Goal: Task Accomplishment & Management: Use online tool/utility

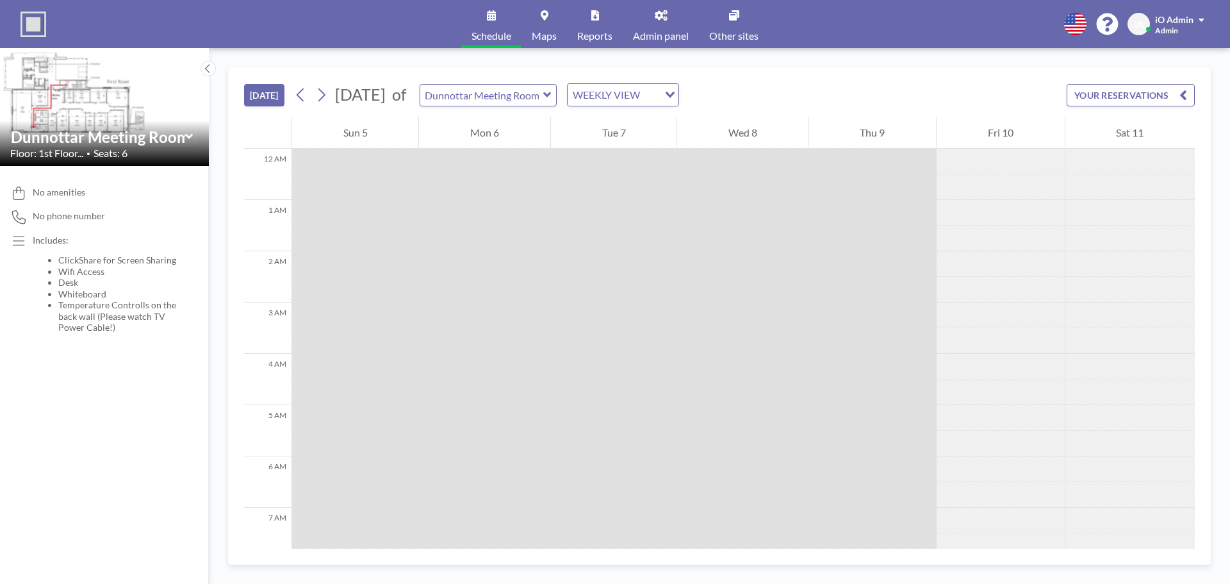
click at [736, 38] on span "Other sites" at bounding box center [733, 36] width 49 height 10
click at [554, 32] on span "Maps" at bounding box center [544, 36] width 25 height 10
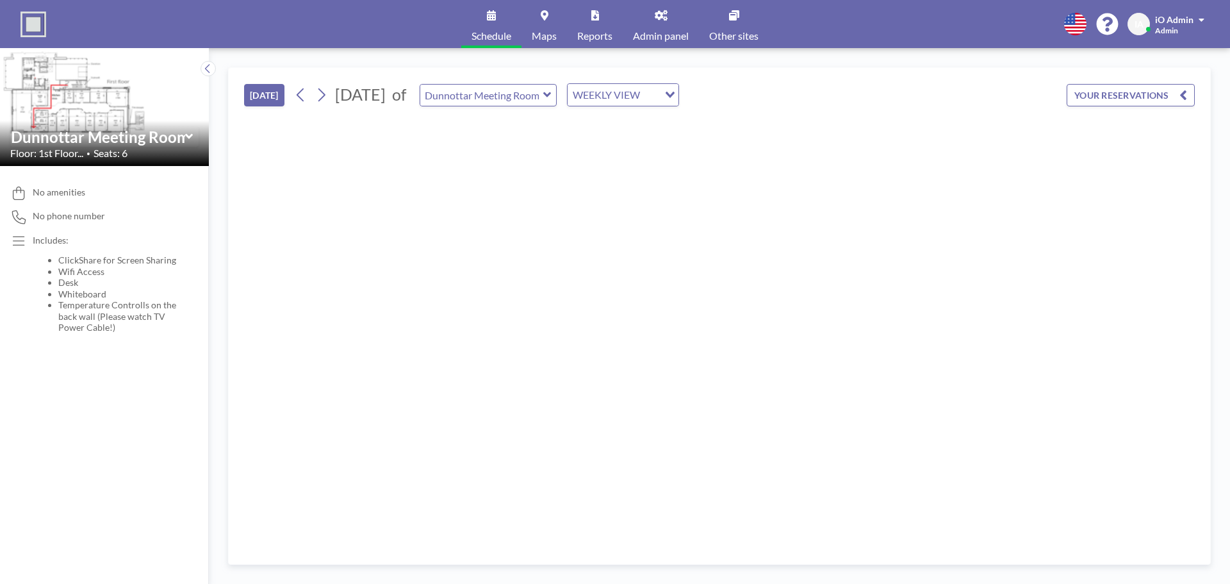
click at [270, 97] on button "[DATE]" at bounding box center [264, 95] width 40 height 22
click at [543, 99] on input "text" at bounding box center [481, 95] width 123 height 21
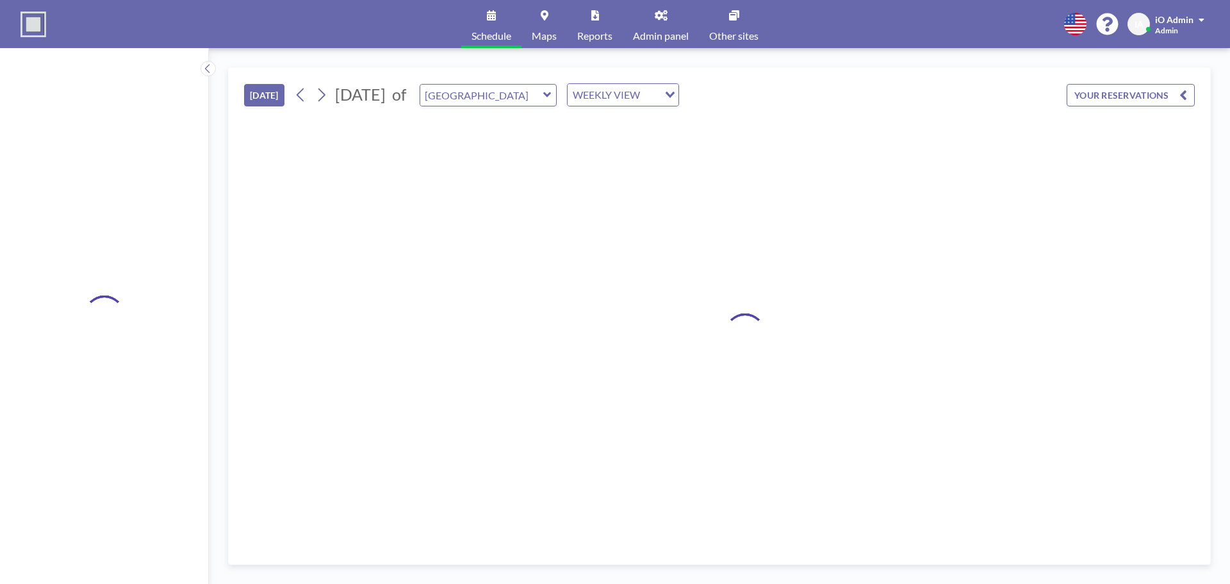
type input "Dunnottar Meeting Room"
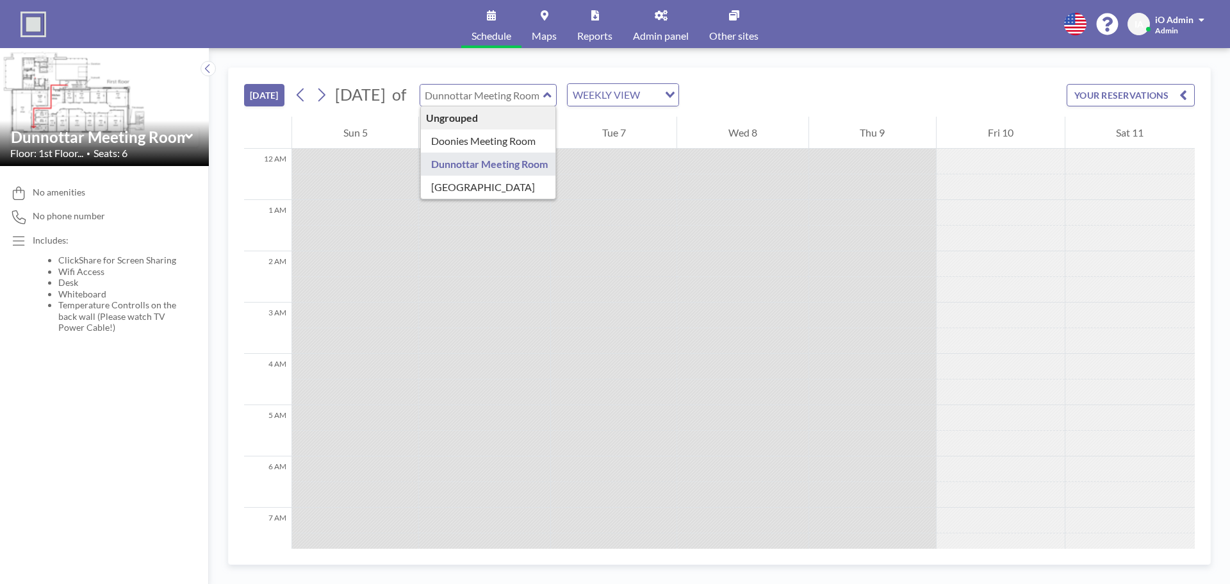
click at [529, 103] on input "text" at bounding box center [481, 95] width 123 height 21
type input "Doonies Meeting Room"
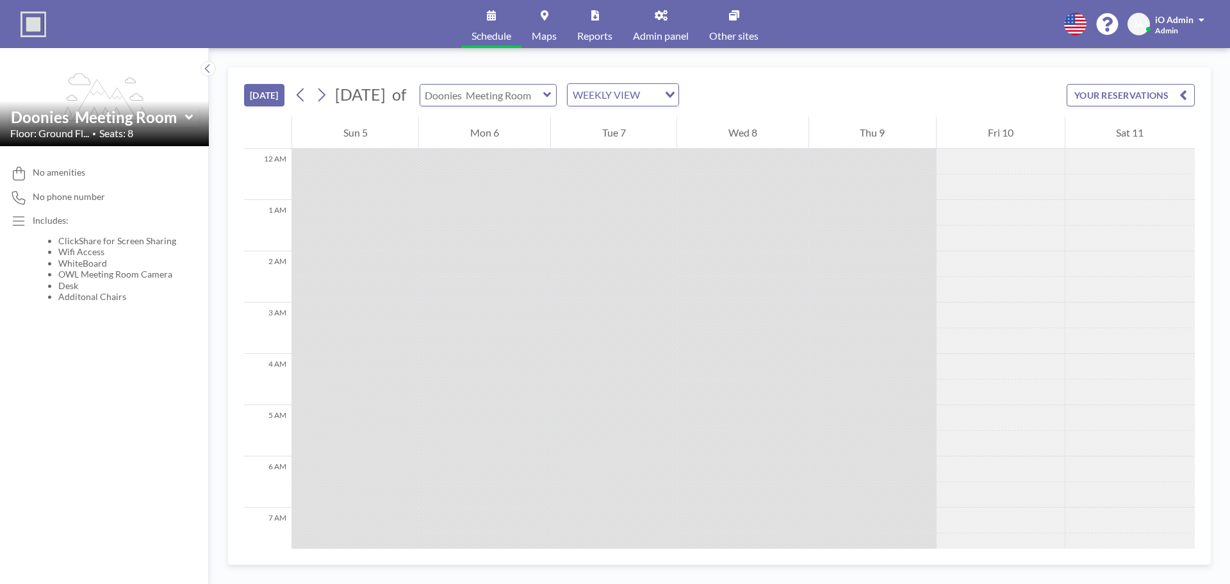
click at [543, 95] on input "text" at bounding box center [481, 95] width 123 height 21
type input "Dunnottar Meeting Room"
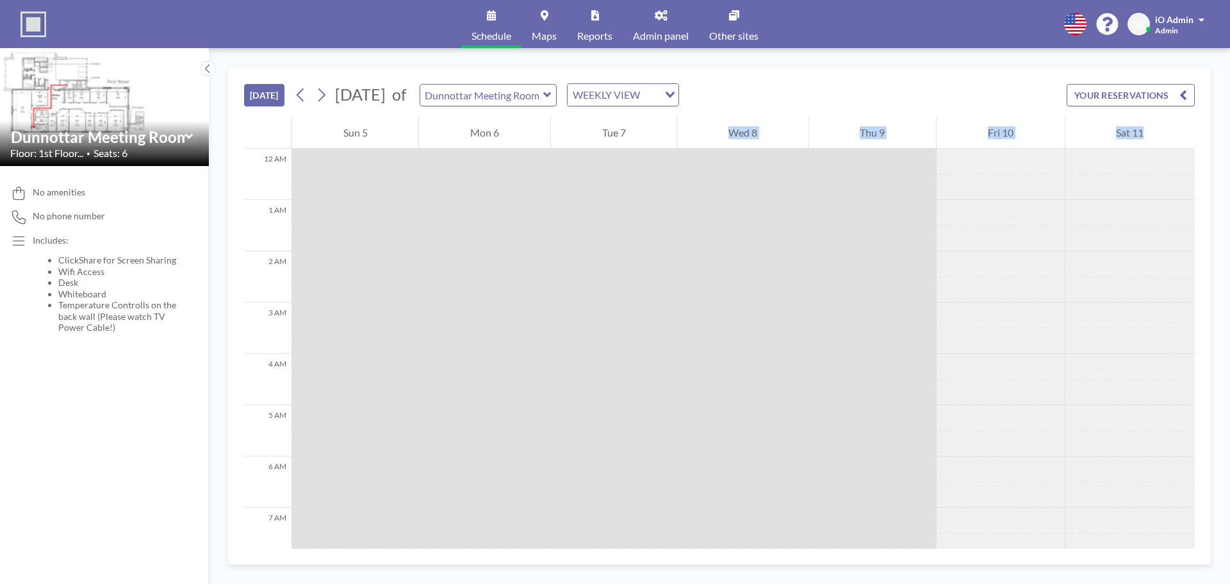
drag, startPoint x: 1119, startPoint y: 291, endPoint x: 589, endPoint y: 267, distance: 531.1
click at [1143, 288] on div at bounding box center [1130, 290] width 129 height 26
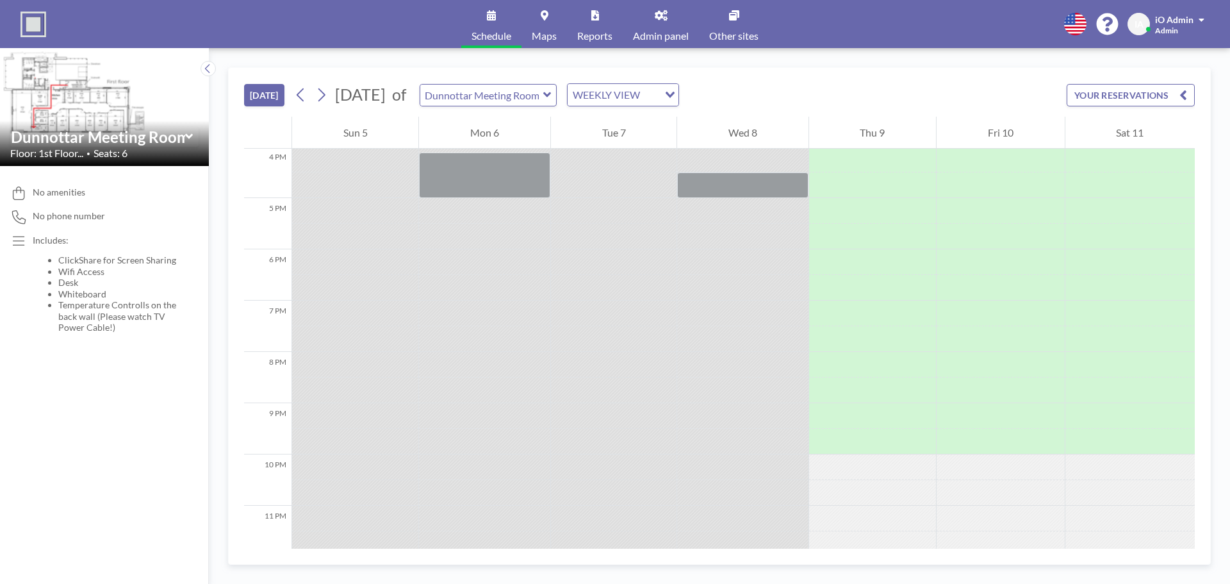
scroll to position [837, 0]
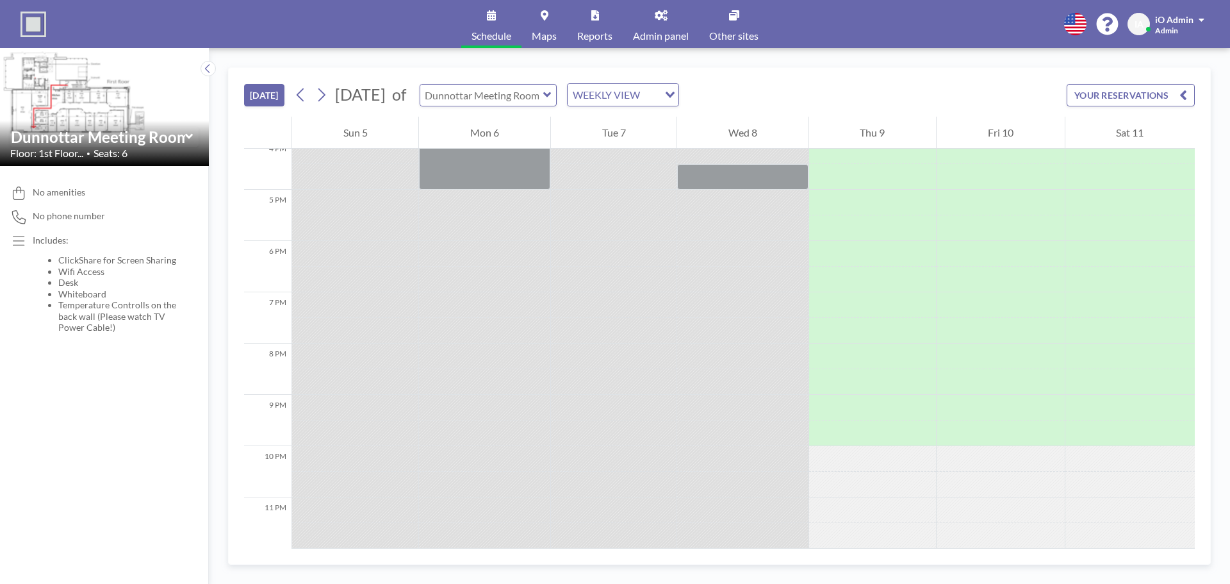
click at [539, 101] on input "text" at bounding box center [481, 95] width 123 height 21
type input "[GEOGRAPHIC_DATA]"
